Goal: Navigation & Orientation: Find specific page/section

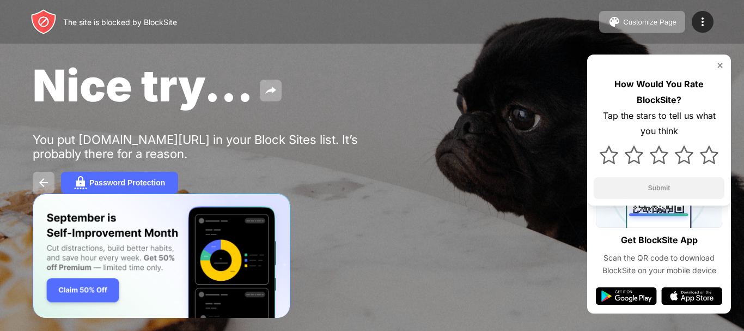
click at [377, 116] on div "Nice try... You put [DOMAIN_NAME][URL] in your Block Sites list. It’s probably …" at bounding box center [372, 126] width 744 height 252
